Goal: Information Seeking & Learning: Learn about a topic

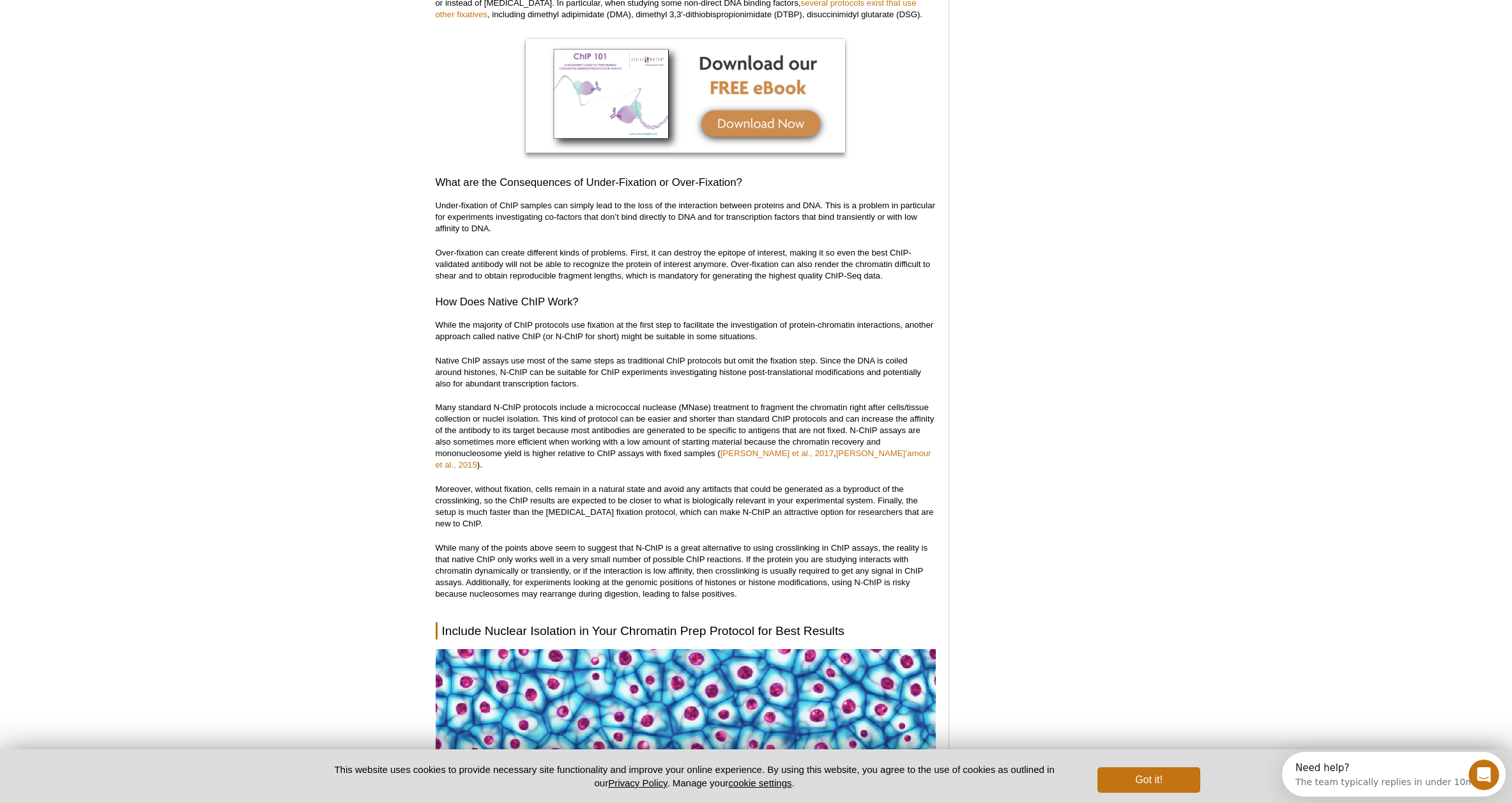
scroll to position [1203, 0]
drag, startPoint x: 486, startPoint y: 324, endPoint x: 542, endPoint y: 326, distance: 56.0
click at [542, 326] on p "While the majority of ChIP protocols use fixation at the first step to facilita…" at bounding box center [685, 330] width 500 height 23
drag, startPoint x: 536, startPoint y: 351, endPoint x: 564, endPoint y: 351, distance: 28.0
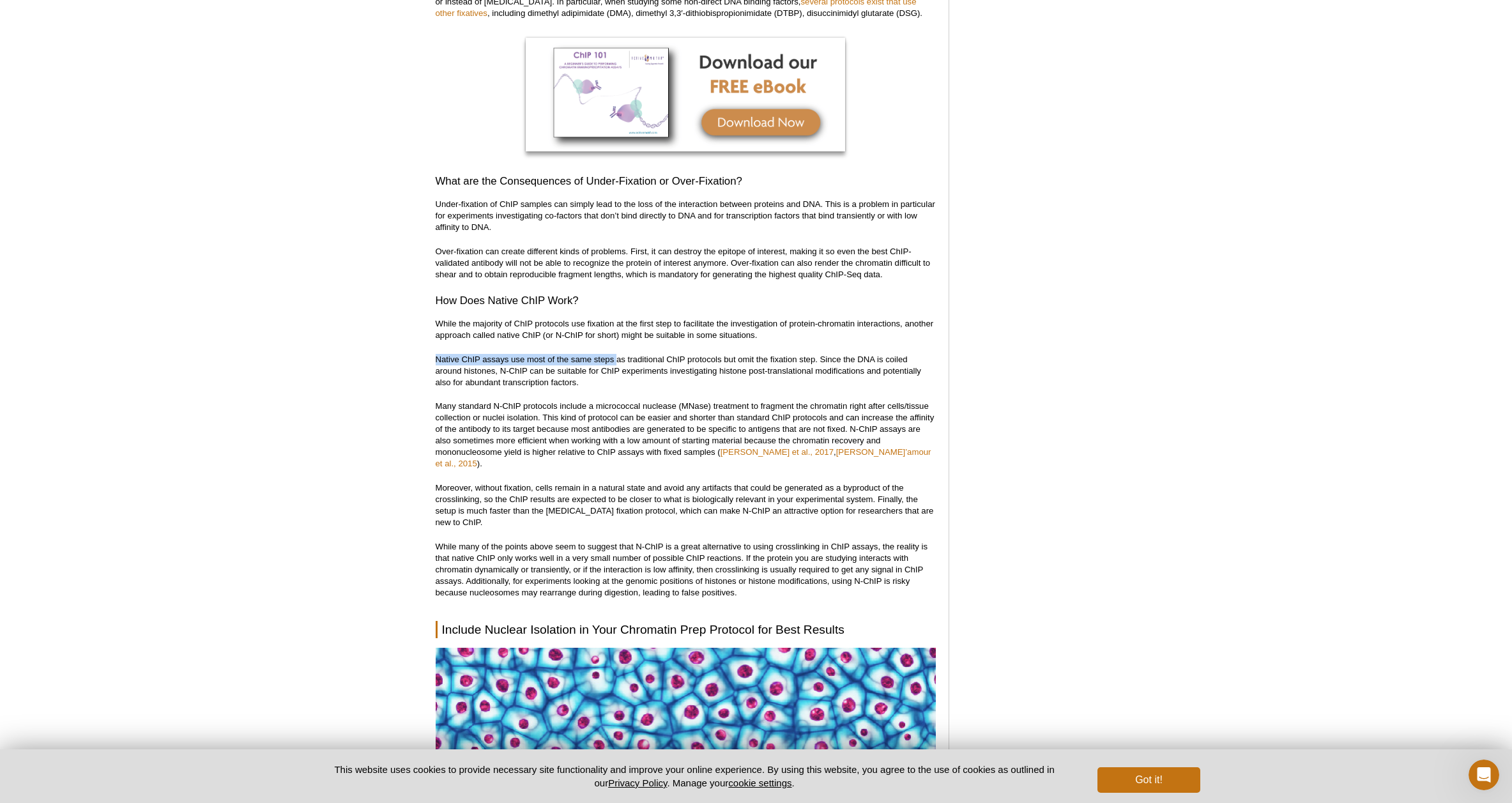
drag, startPoint x: 617, startPoint y: 354, endPoint x: 595, endPoint y: 351, distance: 22.2
click at [553, 356] on p "Native ChIP assays use most of the same steps as traditional ChIP protocols but…" at bounding box center [685, 371] width 500 height 34
drag, startPoint x: 533, startPoint y: 475, endPoint x: 620, endPoint y: 481, distance: 87.2
click at [620, 482] on p "Moreover, without fixation, cells remain in a natural state and avoid any artif…" at bounding box center [685, 505] width 500 height 46
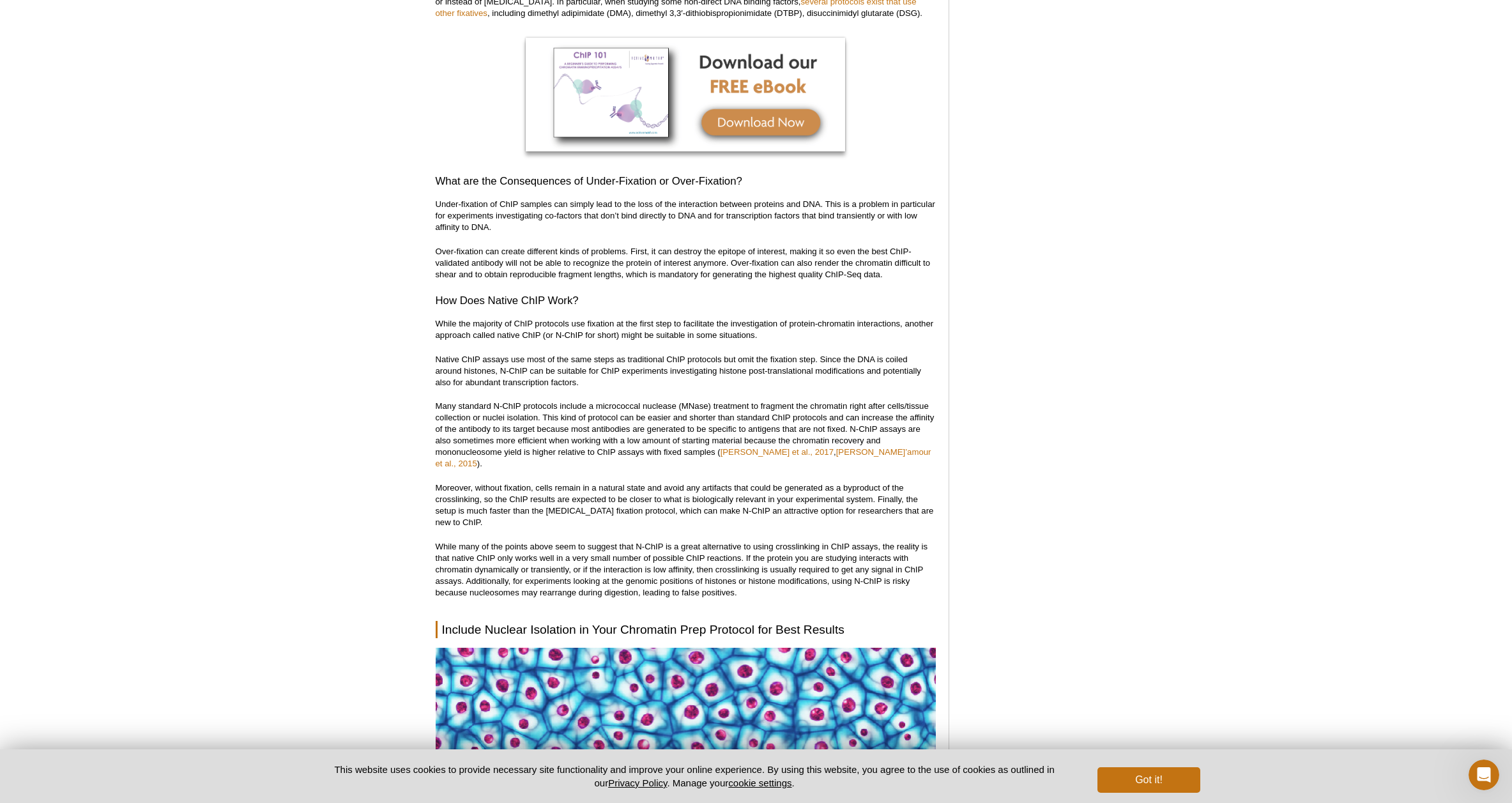
click at [639, 488] on p "Moreover, without fixation, cells remain in a natural state and avoid any artif…" at bounding box center [685, 505] width 500 height 46
click at [569, 490] on p "Moreover, without fixation, cells remain in a natural state and avoid any artif…" at bounding box center [685, 505] width 500 height 46
click at [578, 365] on p "Native ChIP assays use most of the same steps as traditional ChIP protocols but…" at bounding box center [685, 371] width 500 height 34
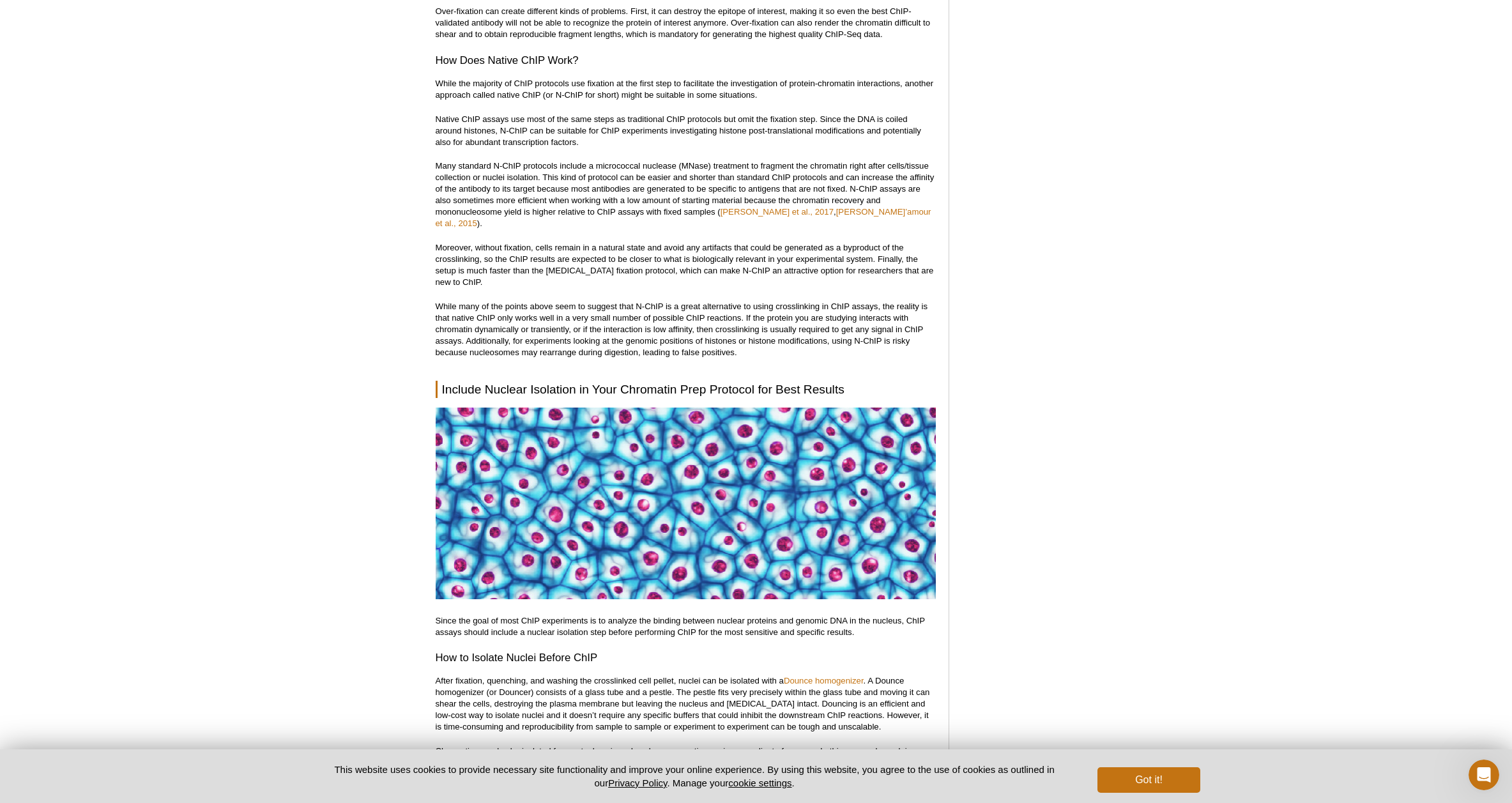
scroll to position [1431, 0]
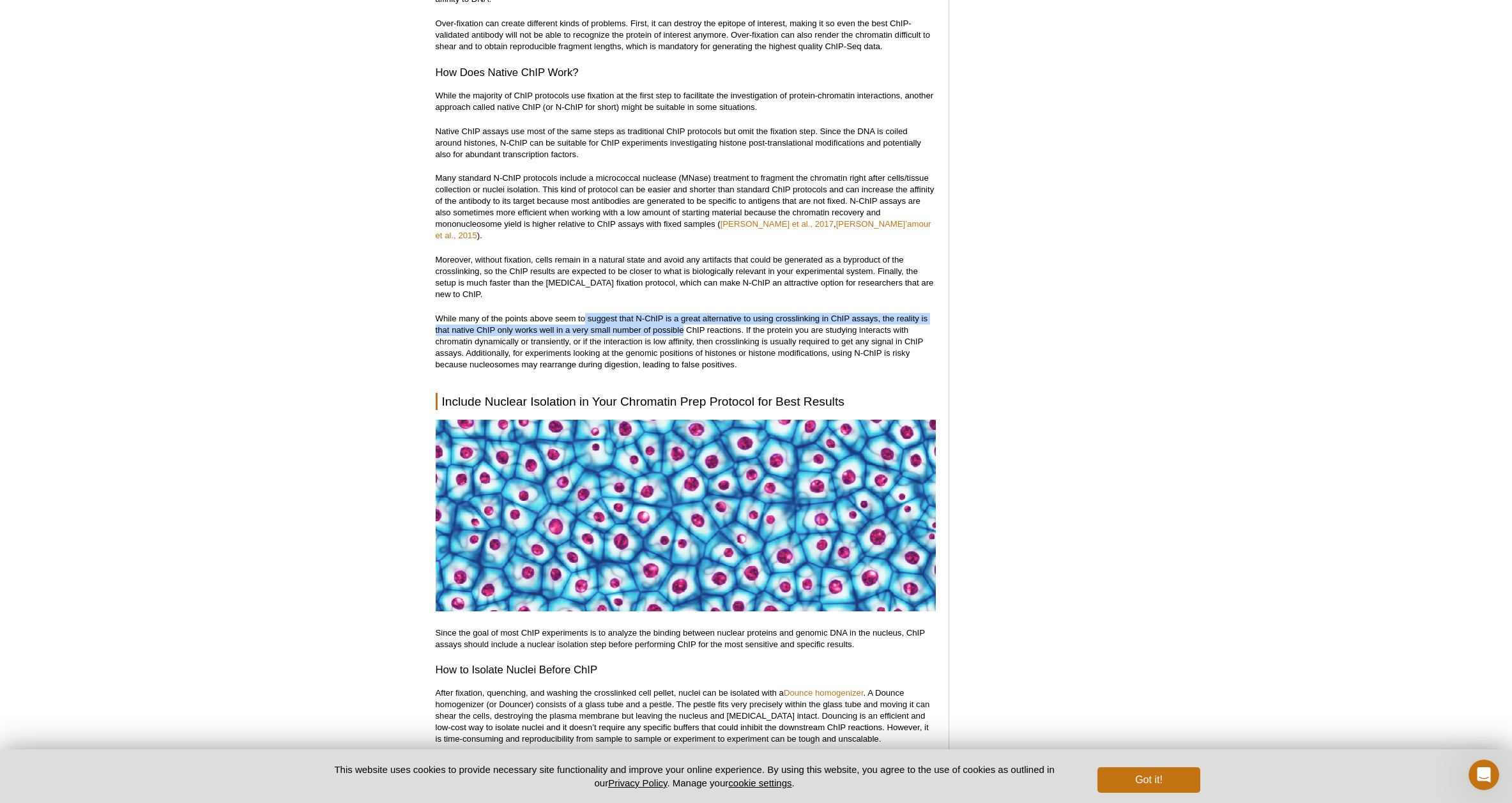
drag, startPoint x: 584, startPoint y: 305, endPoint x: 683, endPoint y: 324, distance: 100.8
click at [683, 324] on p "While many of the points above seem to suggest that N-ChIP is a great alternati…" at bounding box center [685, 342] width 500 height 58
click at [684, 323] on p "While many of the points above seem to suggest that N-ChIP is a great alternati…" at bounding box center [685, 342] width 500 height 58
click at [672, 319] on p "While many of the points above seem to suggest that N-ChIP is a great alternati…" at bounding box center [685, 342] width 500 height 58
drag, startPoint x: 672, startPoint y: 319, endPoint x: 567, endPoint y: 305, distance: 105.9
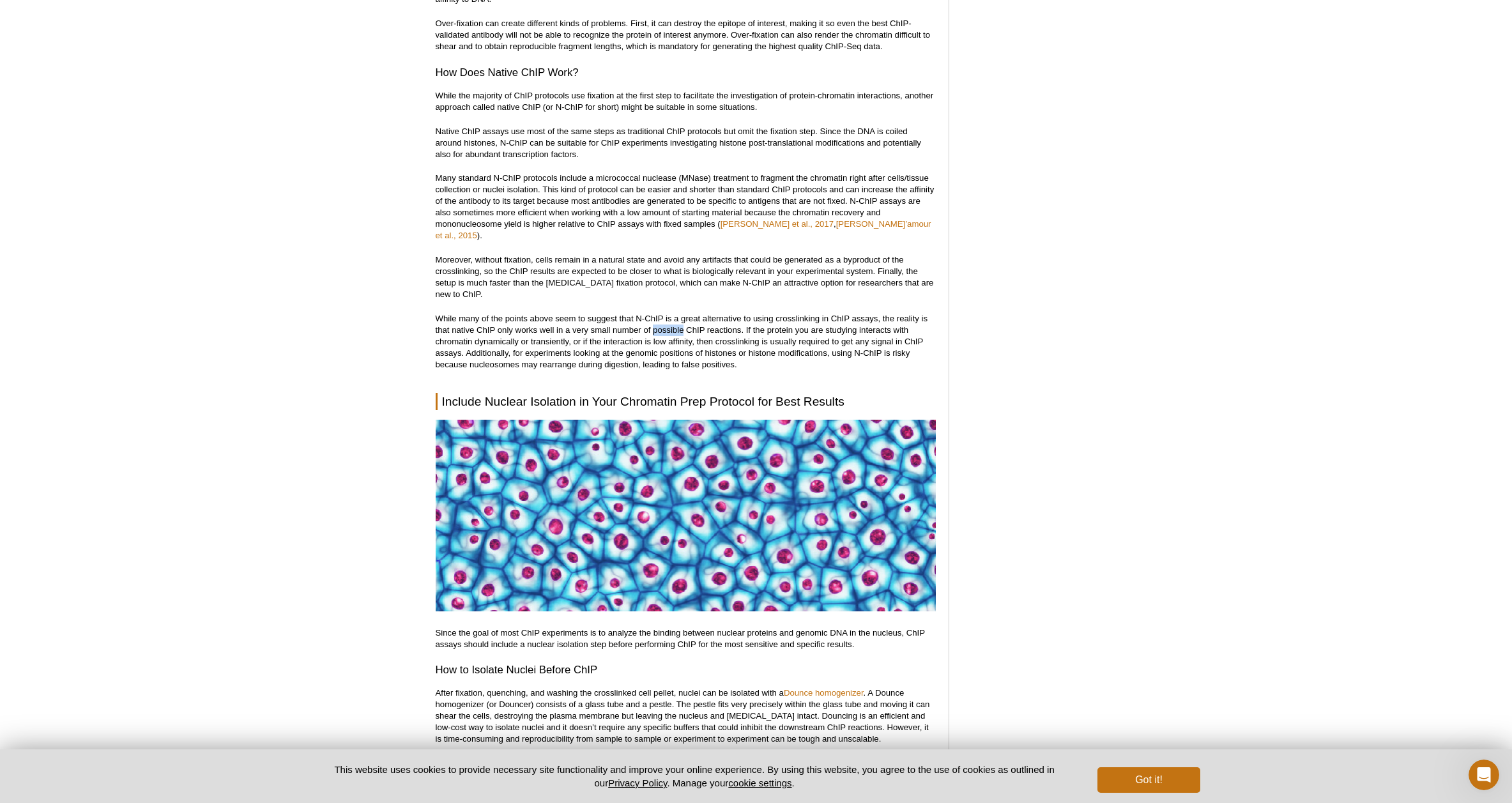
click at [669, 319] on p "While many of the points above seem to suggest that N-ChIP is a great alternati…" at bounding box center [685, 342] width 500 height 58
click at [567, 313] on p "While many of the points above seem to suggest that N-ChIP is a great alternati…" at bounding box center [685, 342] width 500 height 58
drag, startPoint x: 535, startPoint y: 307, endPoint x: 570, endPoint y: 316, distance: 36.1
click at [569, 316] on p "While many of the points above seem to suggest that N-ChIP is a great alternati…" at bounding box center [685, 342] width 500 height 58
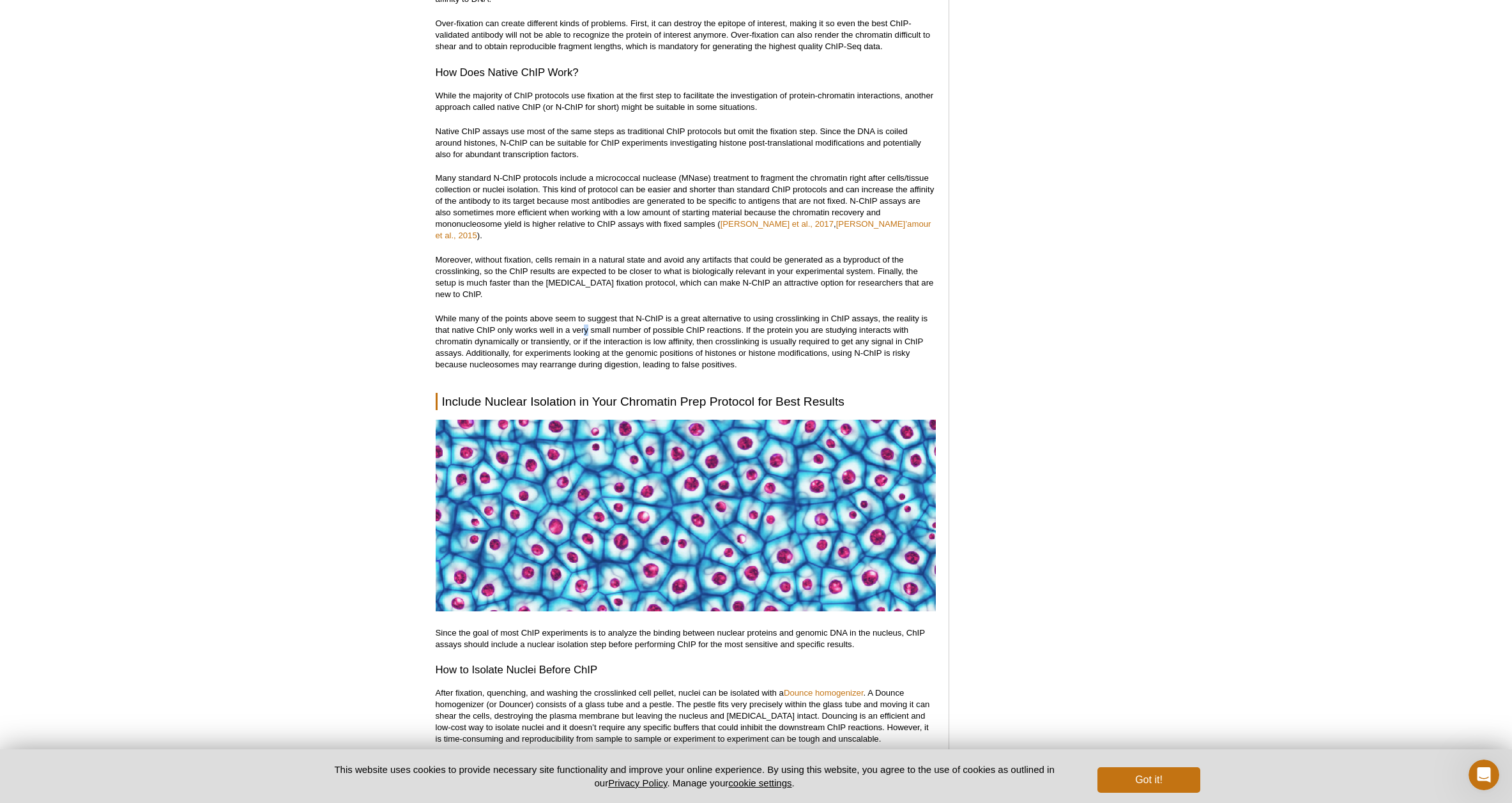
click at [588, 315] on p "While many of the points above seem to suggest that N-ChIP is a great alternati…" at bounding box center [685, 342] width 500 height 58
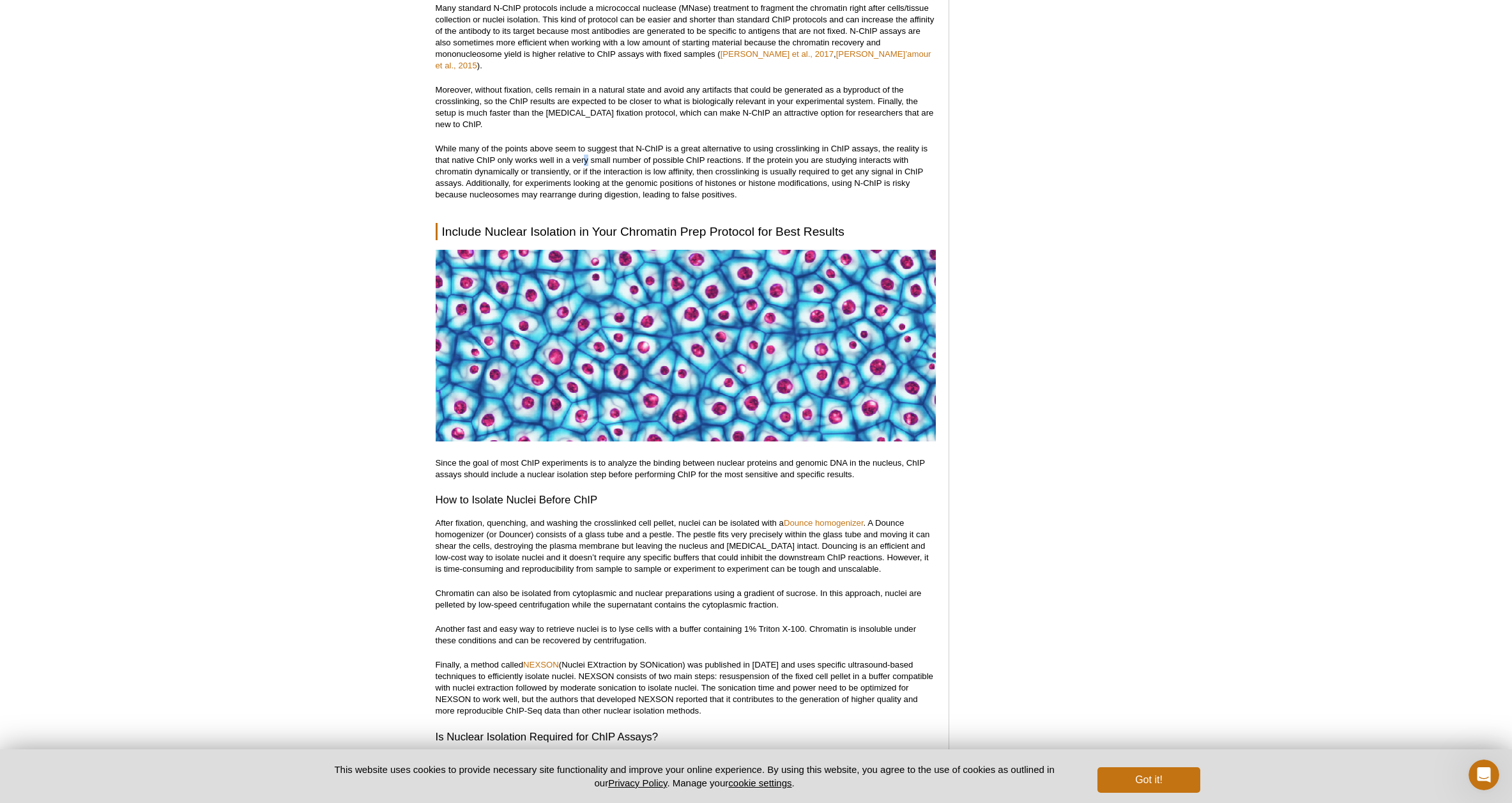
scroll to position [1708, 0]
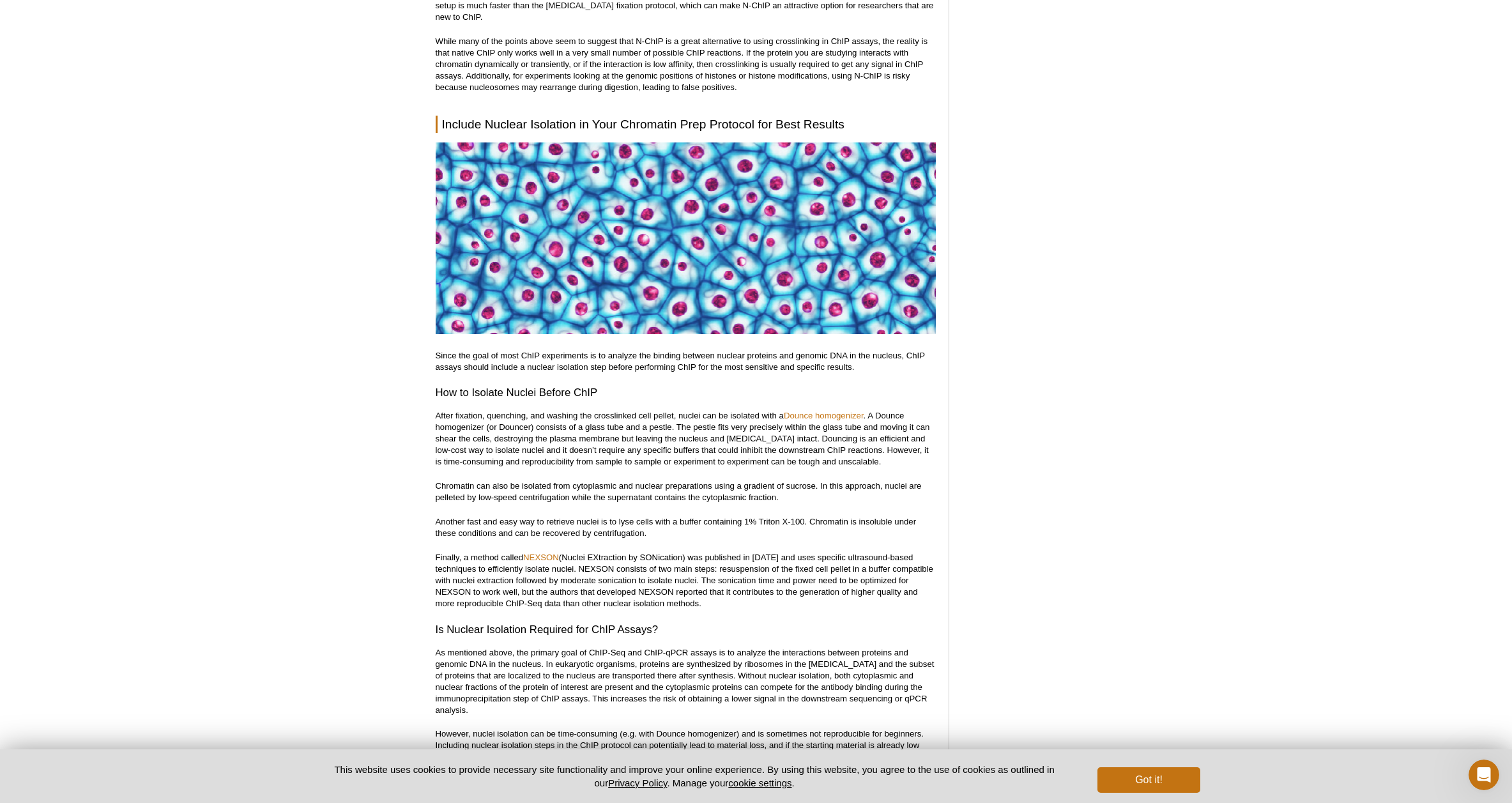
click at [624, 51] on p "While many of the points above seem to suggest that N-ChIP is a great alternati…" at bounding box center [685, 65] width 500 height 58
drag, startPoint x: 613, startPoint y: 42, endPoint x: 657, endPoint y: 42, distance: 44.0
click at [657, 42] on p "While many of the points above seem to suggest that N-ChIP is a great alternati…" at bounding box center [685, 65] width 500 height 58
click at [660, 42] on p "While many of the points above seem to suggest that N-ChIP is a great alternati…" at bounding box center [685, 65] width 500 height 58
drag, startPoint x: 668, startPoint y: 42, endPoint x: 603, endPoint y: 40, distance: 65.0
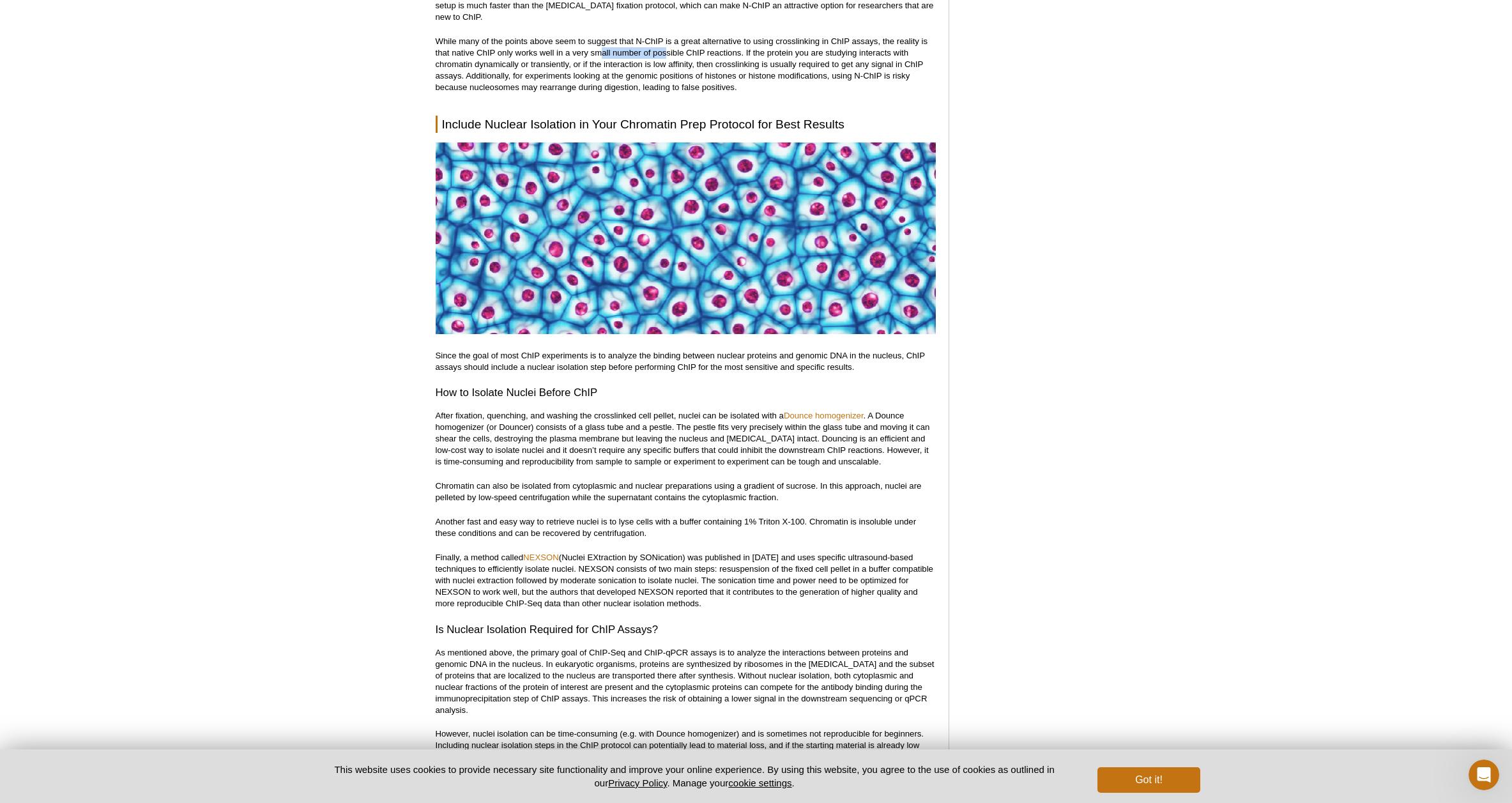
click at [603, 40] on p "While many of the points above seem to suggest that N-ChIP is a great alternati…" at bounding box center [685, 65] width 500 height 58
click at [547, 41] on p "While many of the points above seem to suggest that N-ChIP is a great alternati…" at bounding box center [685, 65] width 500 height 58
drag, startPoint x: 533, startPoint y: 56, endPoint x: 584, endPoint y: 56, distance: 51.0
click at [578, 55] on p "While many of the points above seem to suggest that N-ChIP is a great alternati…" at bounding box center [685, 65] width 500 height 58
click at [601, 56] on p "While many of the points above seem to suggest that N-ChIP is a great alternati…" at bounding box center [685, 65] width 500 height 58
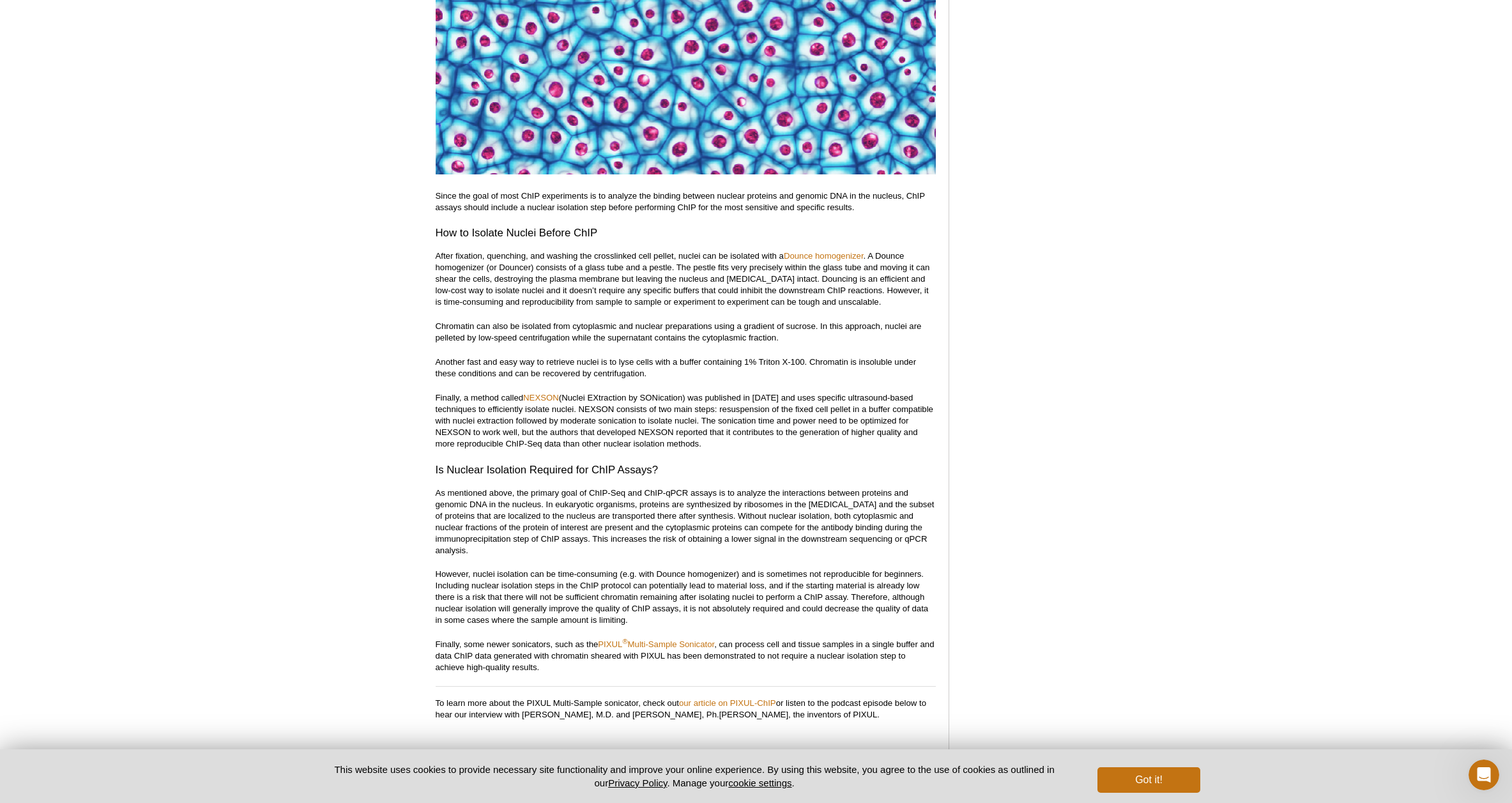
scroll to position [2000, 0]
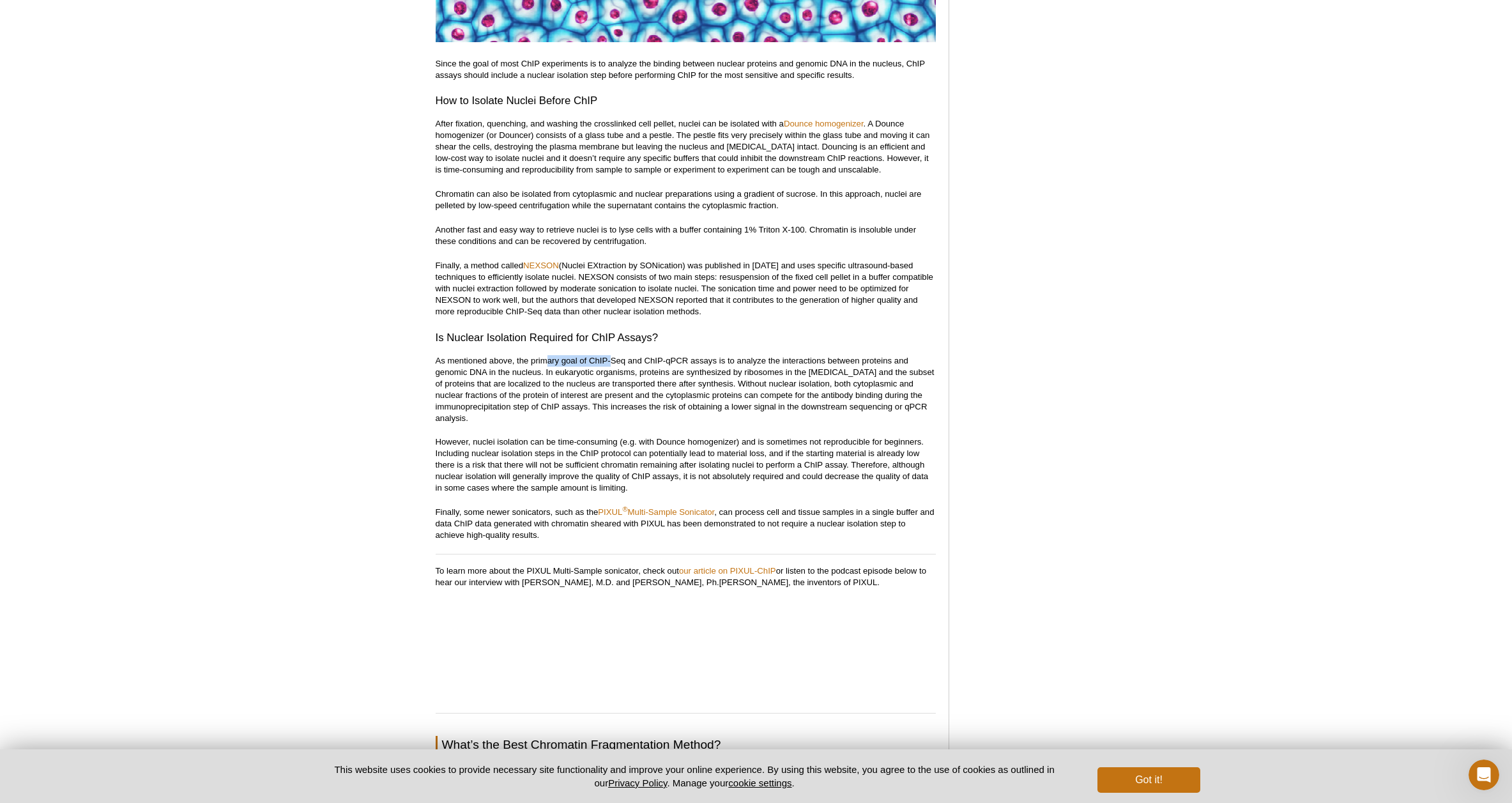
drag, startPoint x: 545, startPoint y: 351, endPoint x: 610, endPoint y: 350, distance: 65.0
click at [610, 355] on p "As mentioned above, the primary goal of ChIP-Seq and ChIP-qPCR assays is to ana…" at bounding box center [685, 389] width 500 height 69
click at [620, 355] on p "As mentioned above, the primary goal of ChIP-Seq and ChIP-qPCR assays is to ana…" at bounding box center [685, 389] width 500 height 69
drag, startPoint x: 642, startPoint y: 351, endPoint x: 609, endPoint y: 350, distance: 33.0
click at [609, 355] on p "As mentioned above, the primary goal of ChIP-Seq and ChIP-qPCR assays is to ana…" at bounding box center [685, 389] width 500 height 69
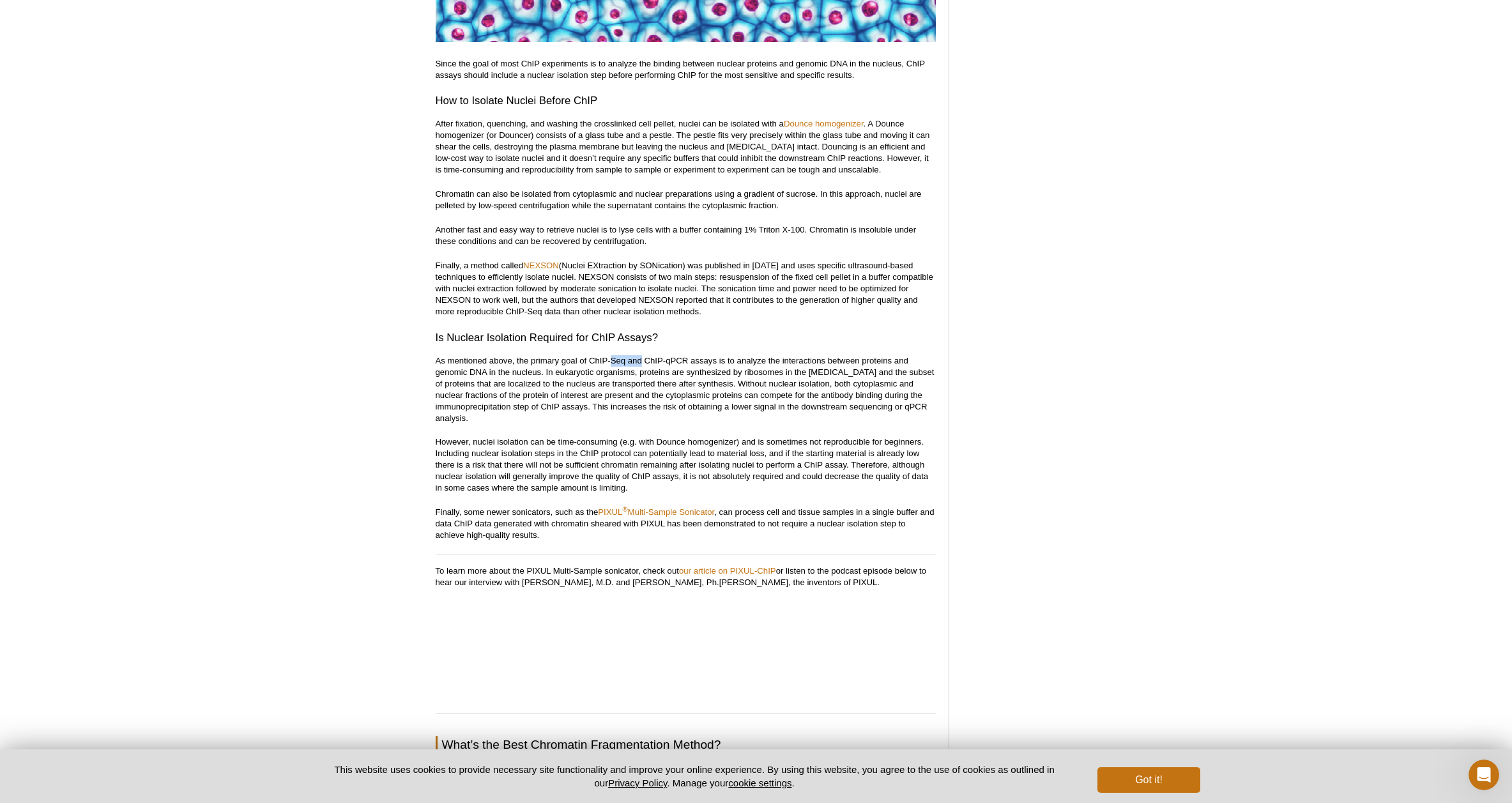
click at [609, 355] on p "As mentioned above, the primary goal of ChIP-Seq and ChIP-qPCR assays is to ana…" at bounding box center [685, 389] width 500 height 69
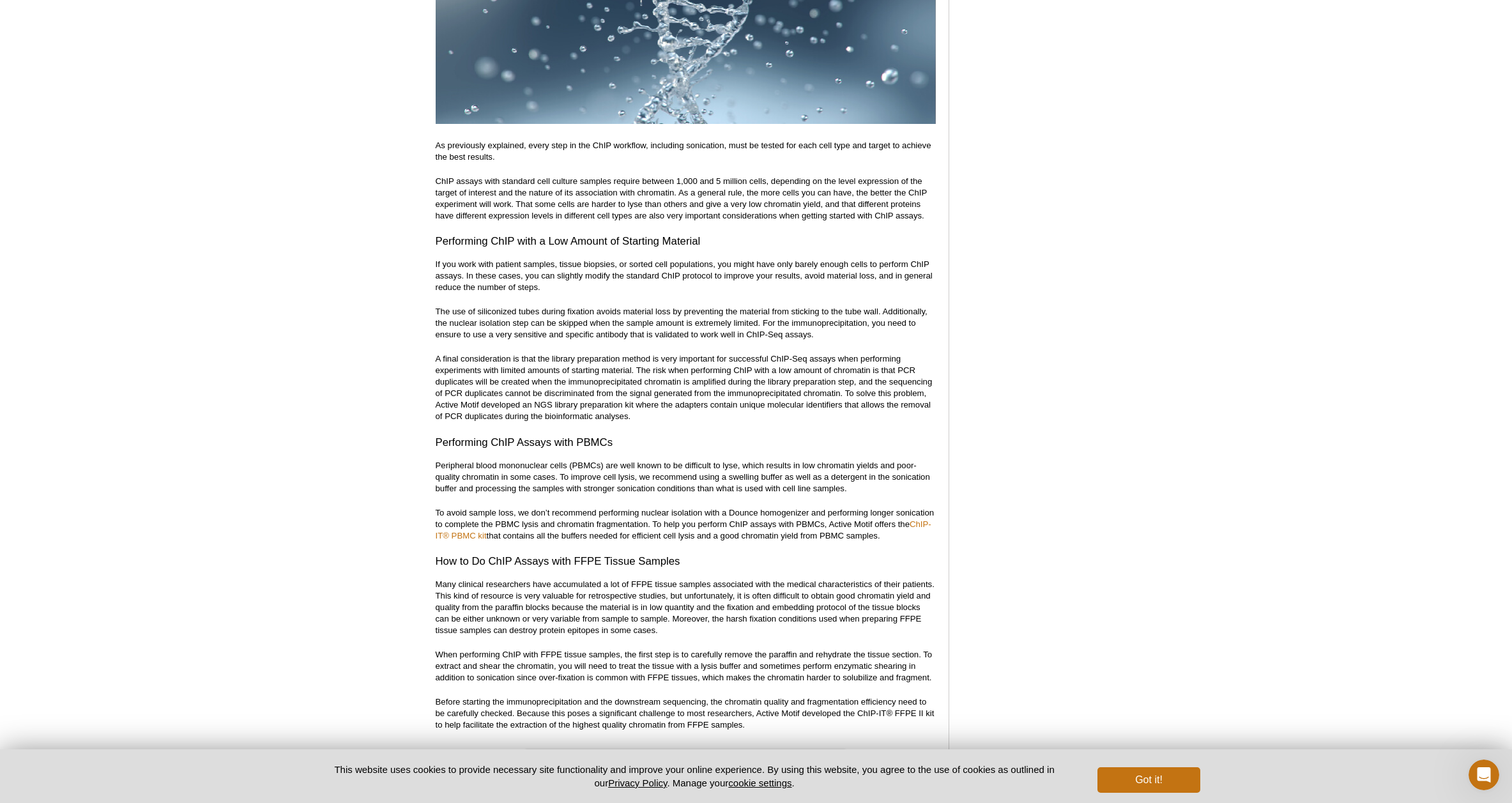
scroll to position [5879, 0]
